Goal: Transaction & Acquisition: Download file/media

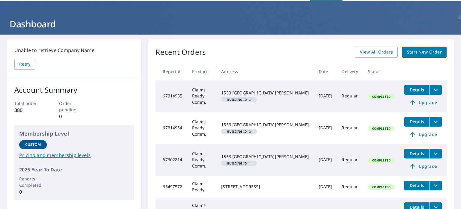
scroll to position [30, 0]
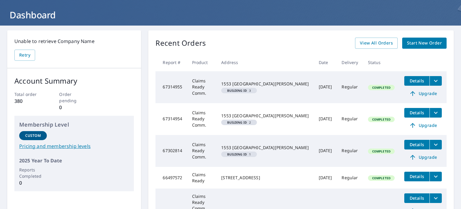
click at [432, 146] on icon "filesDropdownBtn-67302814" at bounding box center [435, 144] width 7 height 7
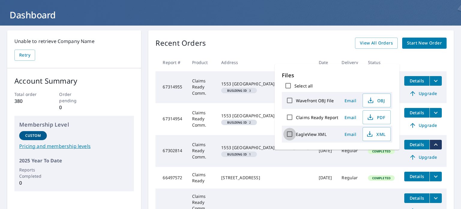
click at [290, 133] on input "EagleView XML" at bounding box center [289, 134] width 13 height 13
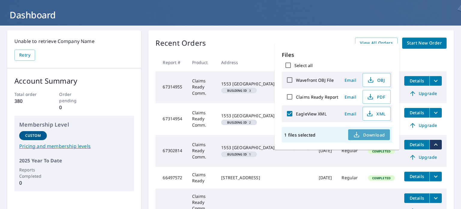
click at [369, 132] on span "Download" at bounding box center [369, 134] width 32 height 7
click at [290, 113] on input "EagleView XML" at bounding box center [289, 113] width 13 height 13
checkbox input "false"
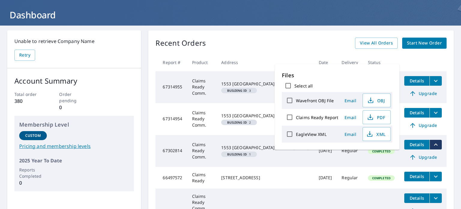
click at [316, 115] on label "Claims Ready Report" at bounding box center [317, 117] width 43 height 6
click at [296, 115] on input "Claims Ready Report" at bounding box center [289, 117] width 13 height 13
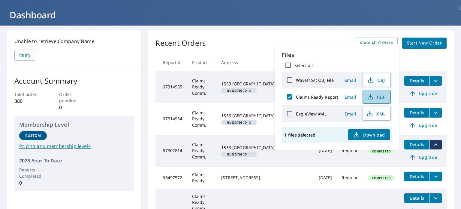
click at [374, 95] on span "PDF" at bounding box center [375, 96] width 19 height 7
click at [289, 98] on input "Claims Ready Report" at bounding box center [289, 96] width 13 height 13
checkbox input "false"
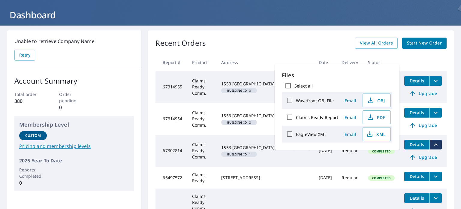
click at [251, 45] on div "Recent Orders View All Orders Start New Order" at bounding box center [300, 43] width 291 height 11
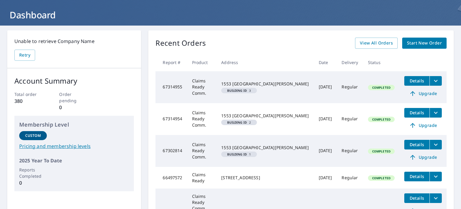
click at [434, 112] on icon "filesDropdownBtn-67314954" at bounding box center [436, 112] width 4 height 2
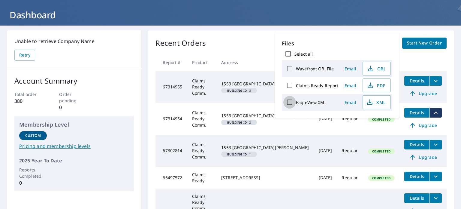
click at [290, 102] on input "EagleView XML" at bounding box center [289, 102] width 13 height 13
checkbox input "true"
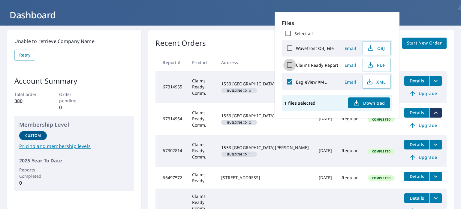
click at [288, 65] on input "Claims Ready Report" at bounding box center [289, 65] width 13 height 13
checkbox input "true"
click at [365, 99] on span "Download" at bounding box center [369, 102] width 32 height 7
click at [230, 48] on div "Recent Orders View All Orders Start New Order" at bounding box center [300, 43] width 291 height 11
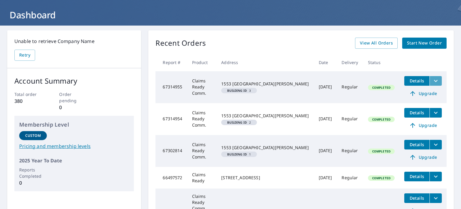
click at [432, 82] on icon "filesDropdownBtn-67314955" at bounding box center [435, 80] width 7 height 7
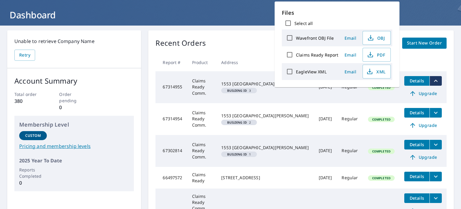
click at [289, 71] on input "EagleView XML" at bounding box center [289, 71] width 13 height 13
checkbox input "true"
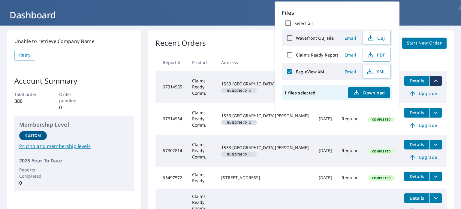
click at [360, 90] on span "Download" at bounding box center [369, 92] width 32 height 7
click at [362, 89] on span "Download" at bounding box center [369, 92] width 32 height 7
click at [245, 45] on div "Recent Orders View All Orders Start New Order" at bounding box center [300, 43] width 291 height 11
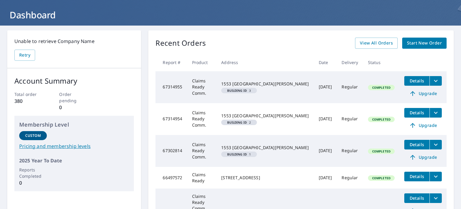
click at [435, 80] on button "filesDropdownBtn-67314955" at bounding box center [435, 81] width 12 height 10
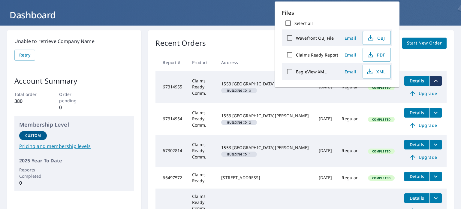
click at [290, 53] on input "Claims Ready Report" at bounding box center [289, 54] width 13 height 13
checkbox input "true"
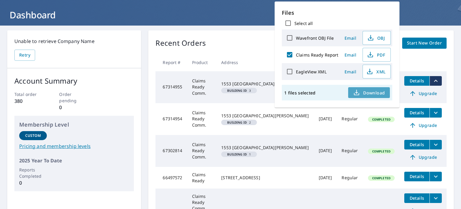
click at [356, 88] on button "Download" at bounding box center [368, 92] width 41 height 11
click at [252, 47] on div "Recent Orders View All Orders Start New Order" at bounding box center [300, 43] width 291 height 11
